Goal: Contribute content

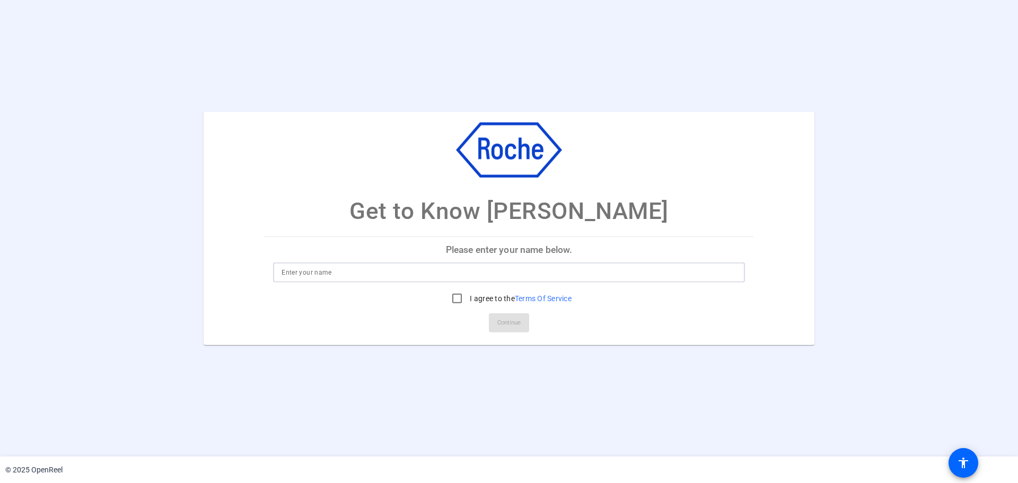
click at [302, 268] on input at bounding box center [508, 272] width 455 height 13
type input "[PERSON_NAME]"
click at [454, 295] on input "I agree to the Terms Of Service" at bounding box center [456, 298] width 21 height 21
checkbox input "true"
click at [515, 322] on span "Continue" at bounding box center [508, 323] width 23 height 16
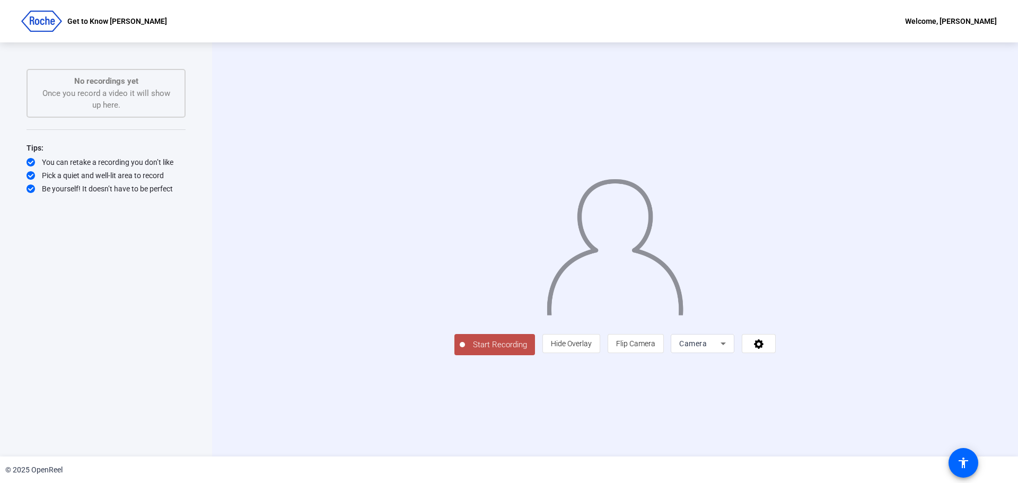
click at [729, 350] on icon at bounding box center [723, 343] width 13 height 13
click at [897, 422] on div at bounding box center [509, 241] width 1018 height 483
click at [763, 349] on icon at bounding box center [759, 344] width 10 height 10
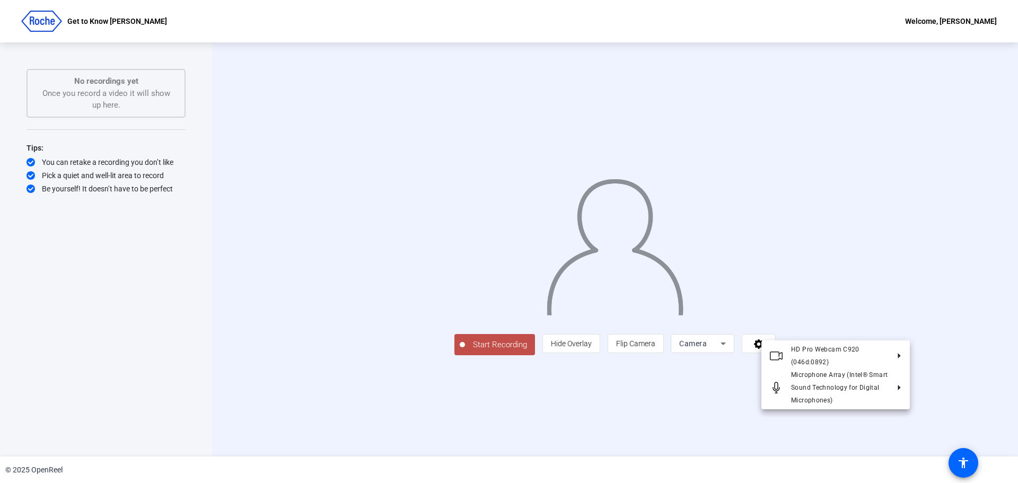
click at [967, 391] on div at bounding box center [509, 241] width 1018 height 483
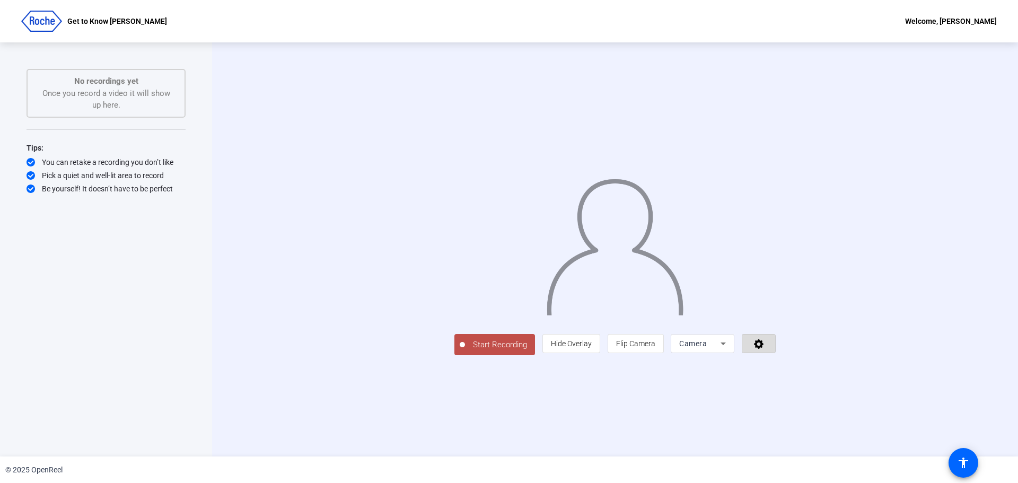
click at [763, 349] on icon at bounding box center [759, 344] width 10 height 10
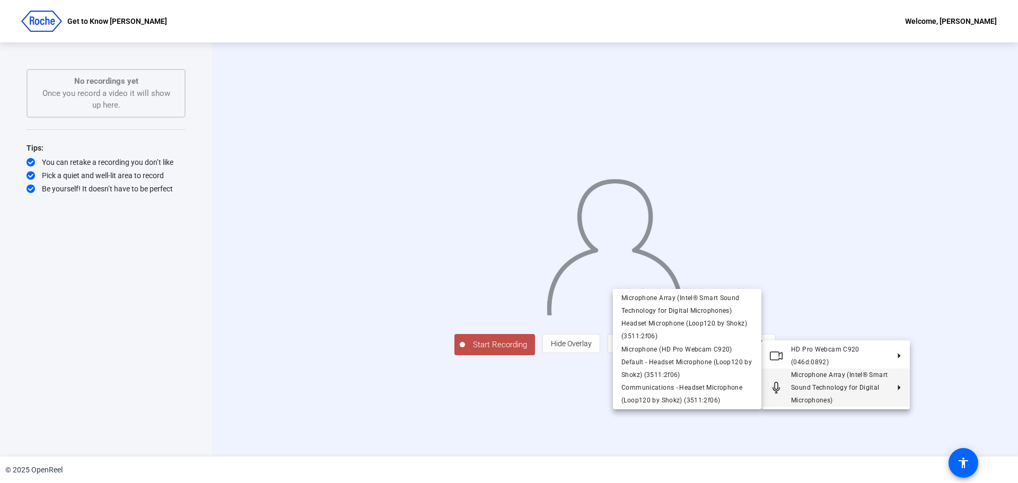
click at [988, 245] on div at bounding box center [509, 241] width 1018 height 483
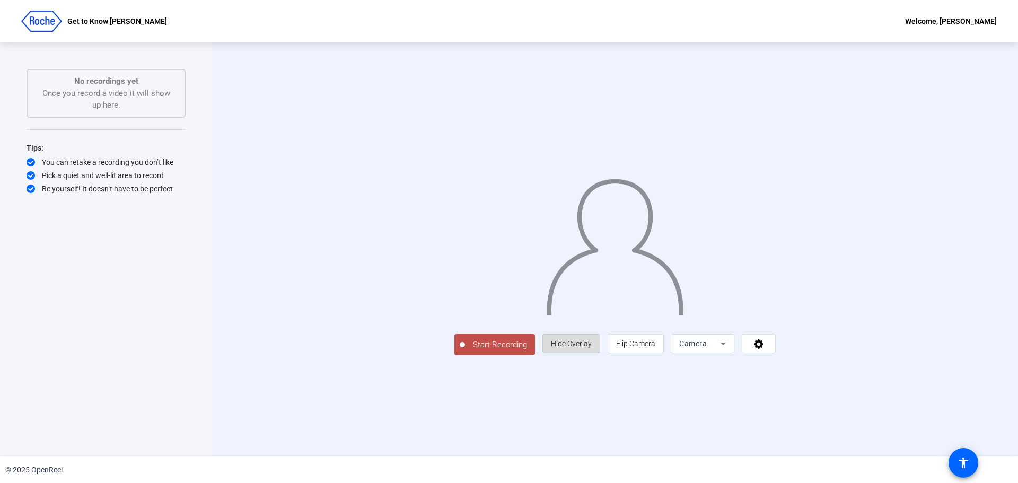
click at [592, 348] on span "Hide Overlay" at bounding box center [571, 343] width 41 height 8
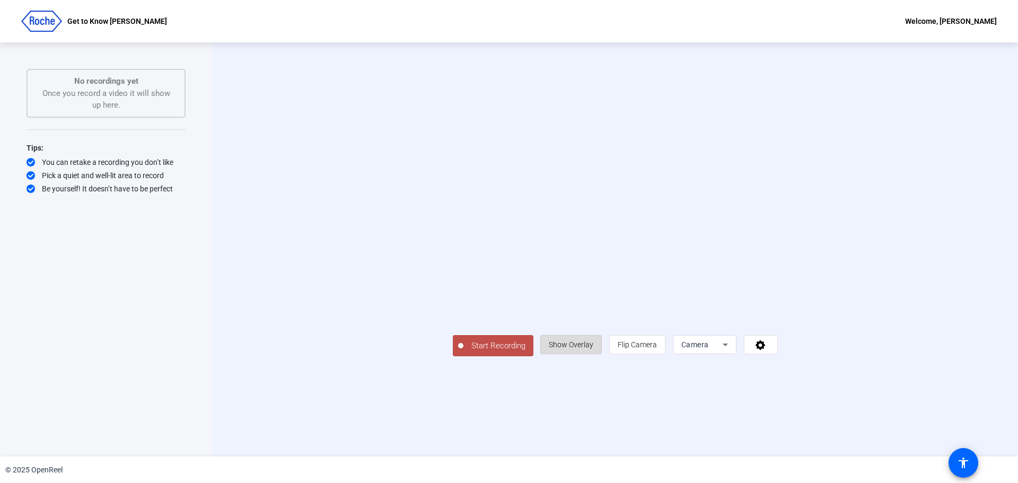
click at [593, 349] on span "Show Overlay" at bounding box center [571, 344] width 45 height 8
